Goal: Navigation & Orientation: Find specific page/section

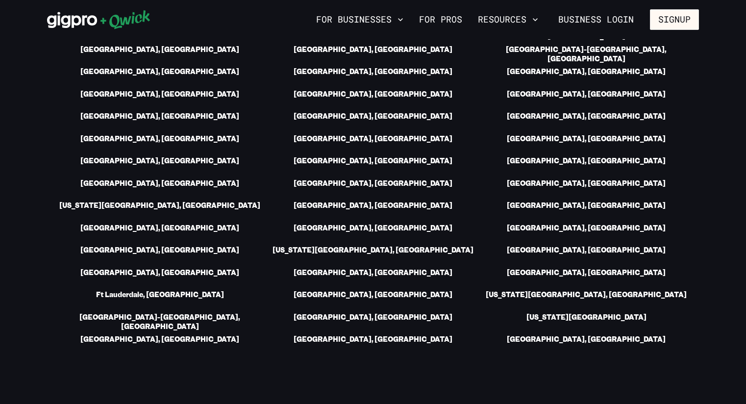
scroll to position [1487, 0]
click at [180, 12] on div at bounding box center [179, 20] width 265 height 20
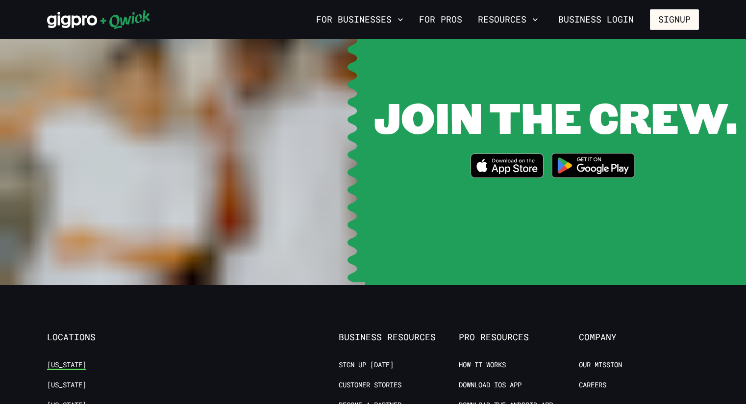
click at [62, 360] on link "[US_STATE]" at bounding box center [66, 364] width 39 height 9
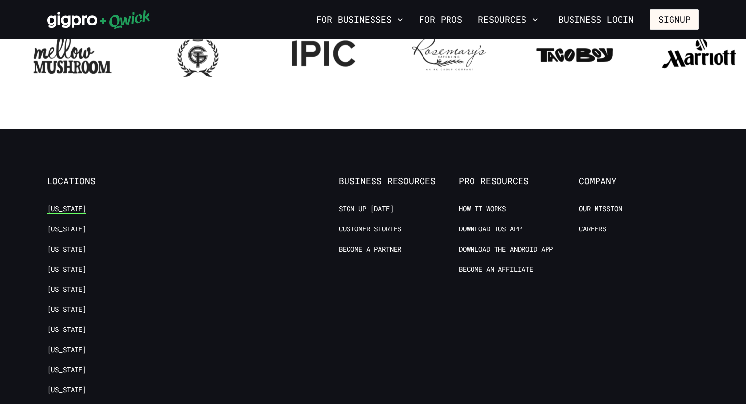
click at [63, 207] on link "[US_STATE]" at bounding box center [66, 208] width 39 height 9
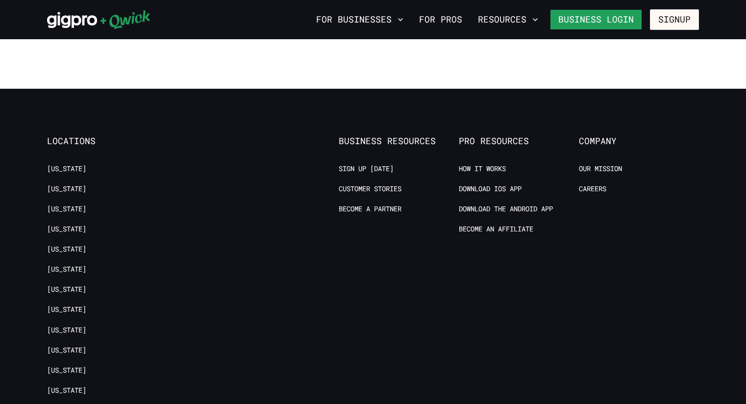
click at [619, 23] on link "Business Login" at bounding box center [596, 19] width 92 height 21
